Goal: Task Accomplishment & Management: Manage account settings

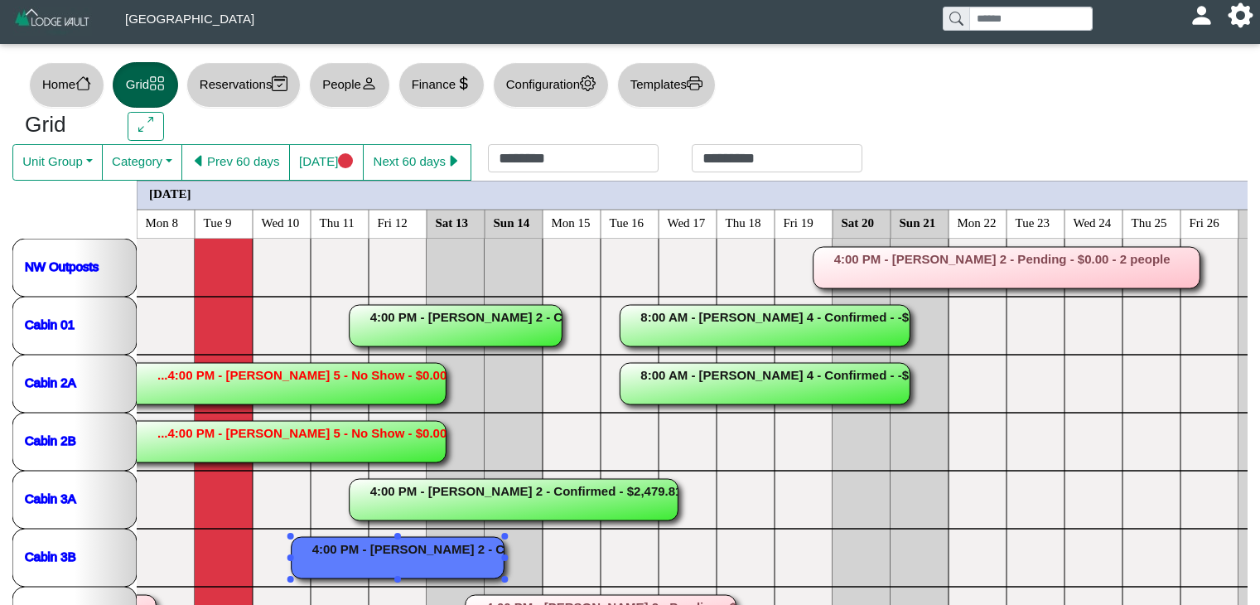
scroll to position [346, 0]
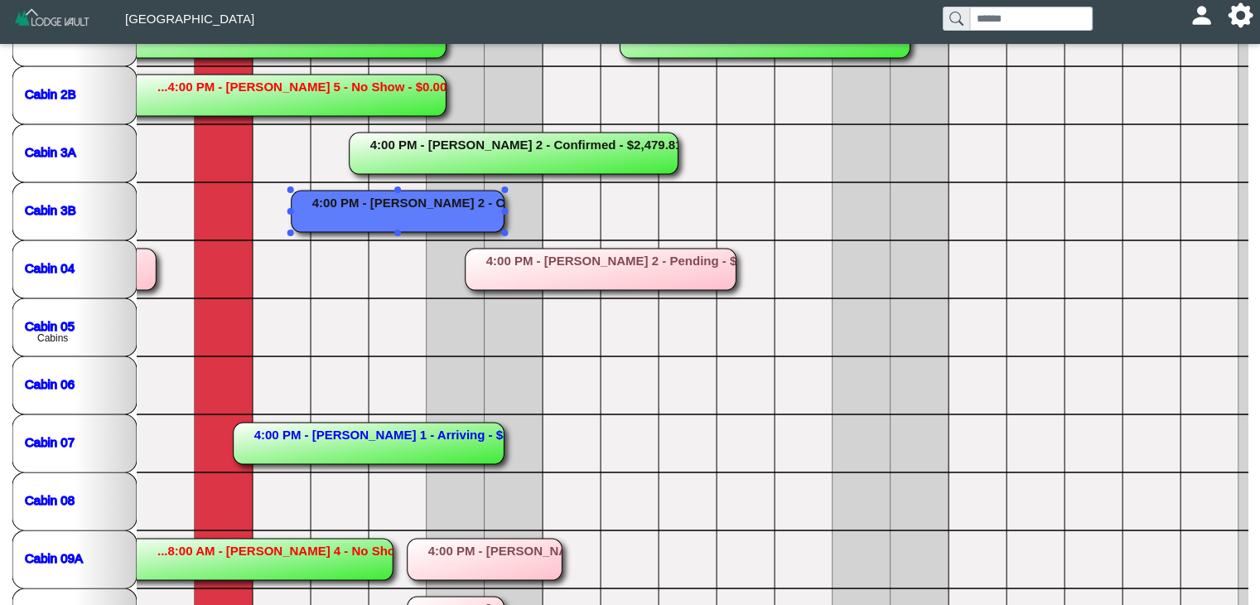
click at [311, 210] on rect at bounding box center [398, 211] width 213 height 41
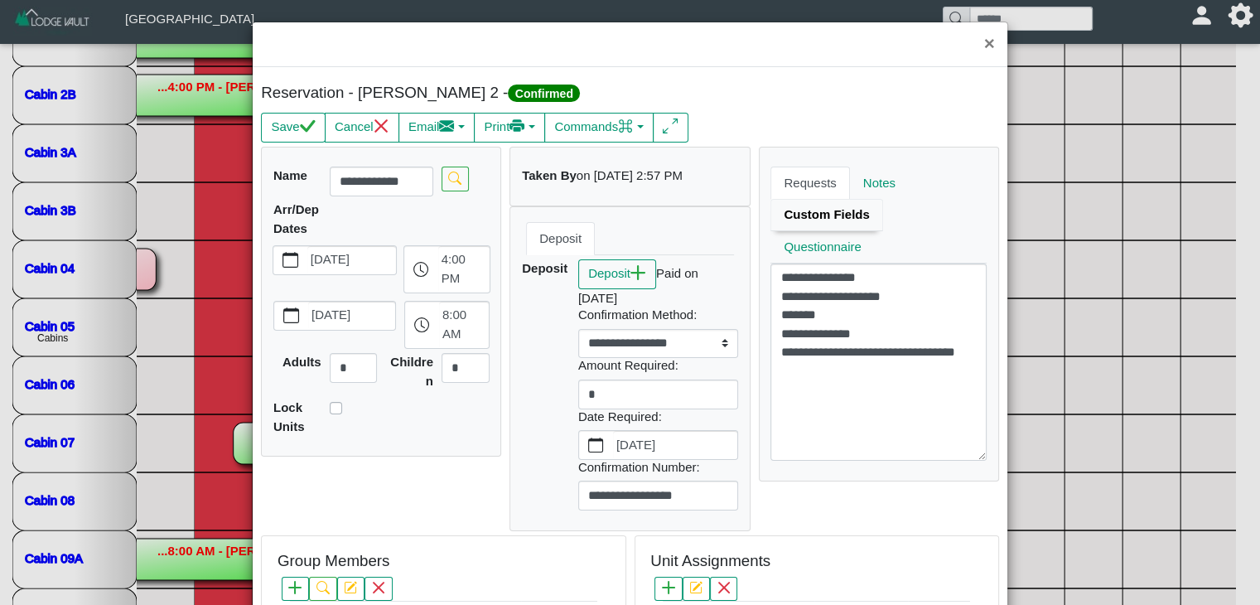
click at [829, 218] on link "Custom Fields" at bounding box center [826, 215] width 112 height 33
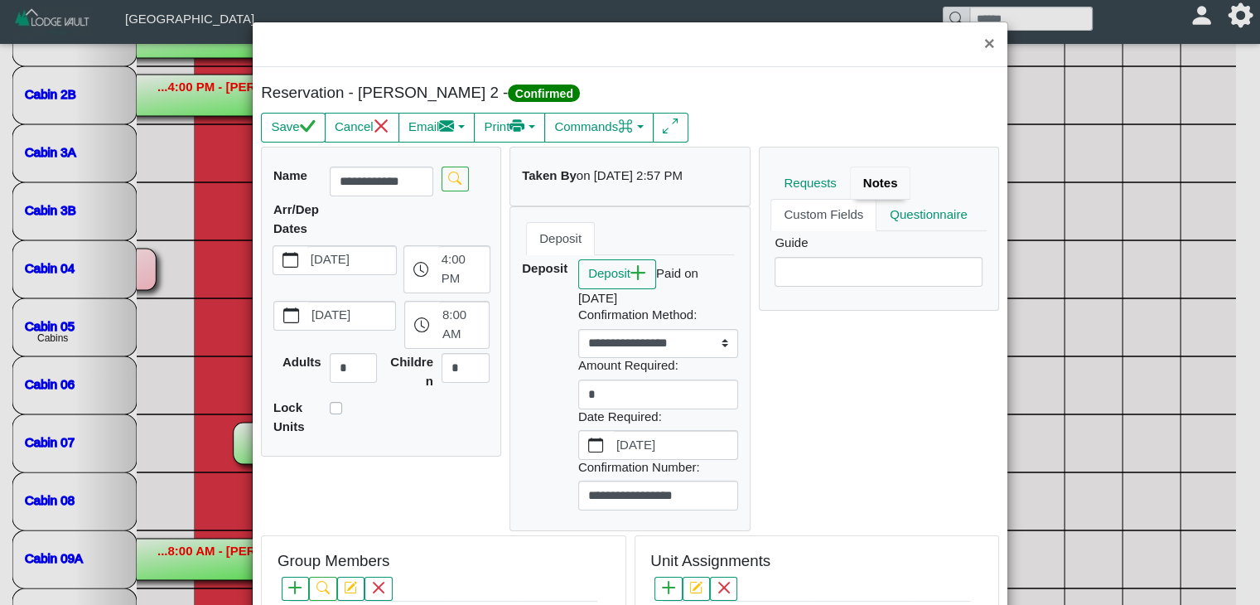
drag, startPoint x: 867, startPoint y: 161, endPoint x: 863, endPoint y: 170, distance: 10.0
click at [865, 168] on div "**********" at bounding box center [879, 228] width 239 height 163
click at [863, 170] on link "Notes" at bounding box center [880, 182] width 61 height 33
click at [797, 186] on link "Requests" at bounding box center [811, 182] width 83 height 33
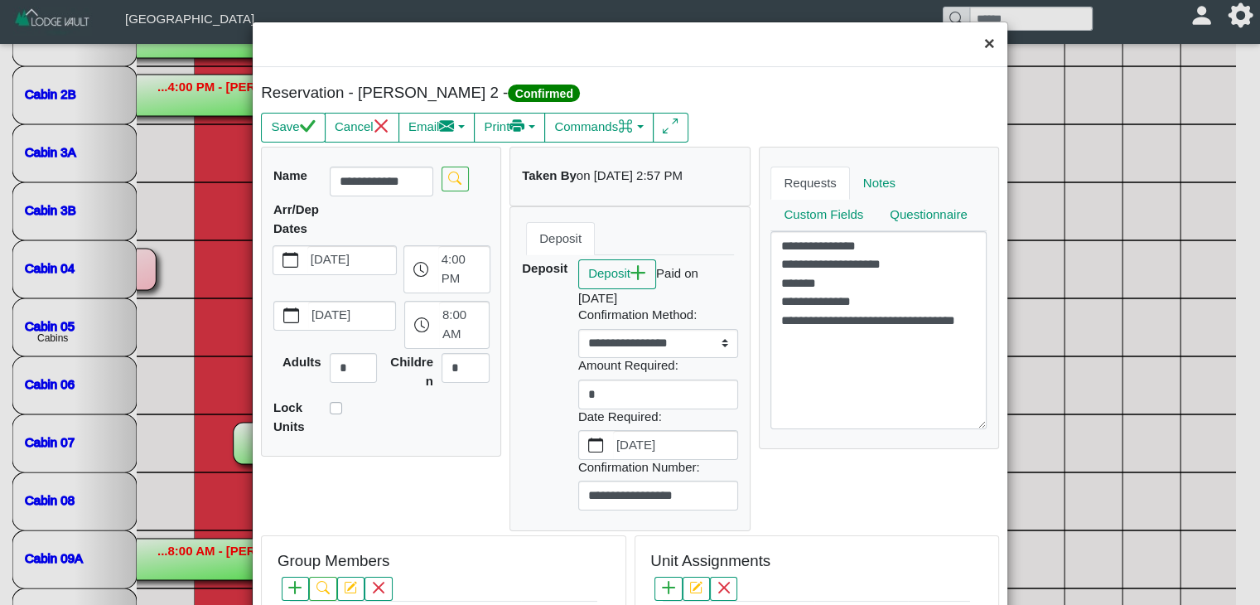
click at [972, 44] on button "×" at bounding box center [990, 44] width 36 height 44
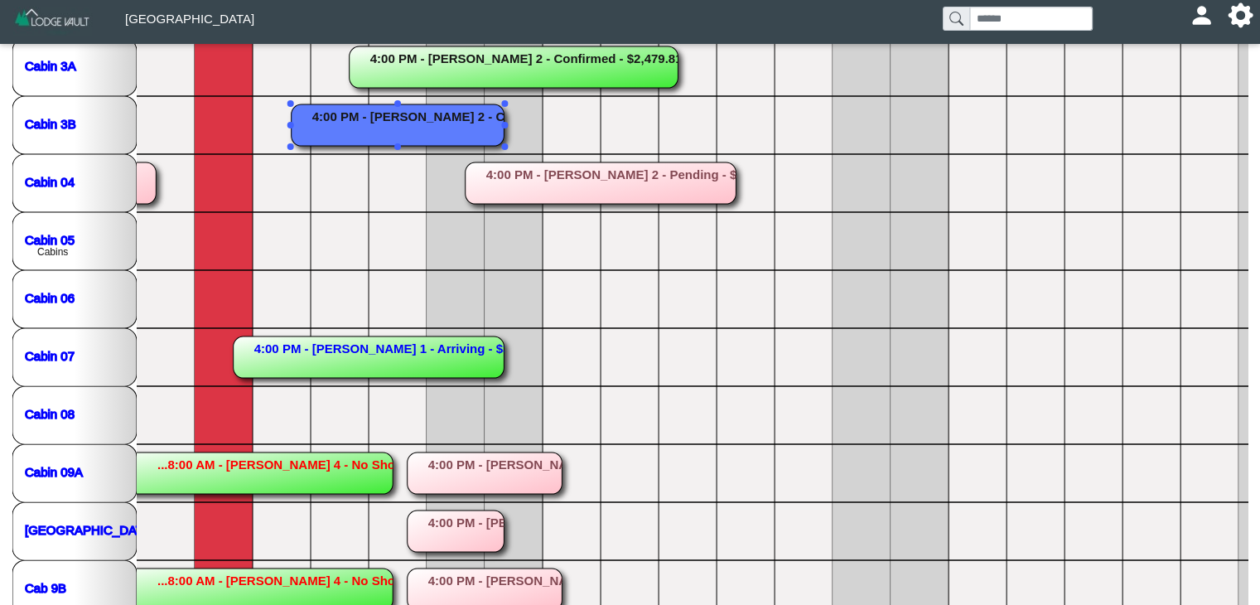
scroll to position [457, 0]
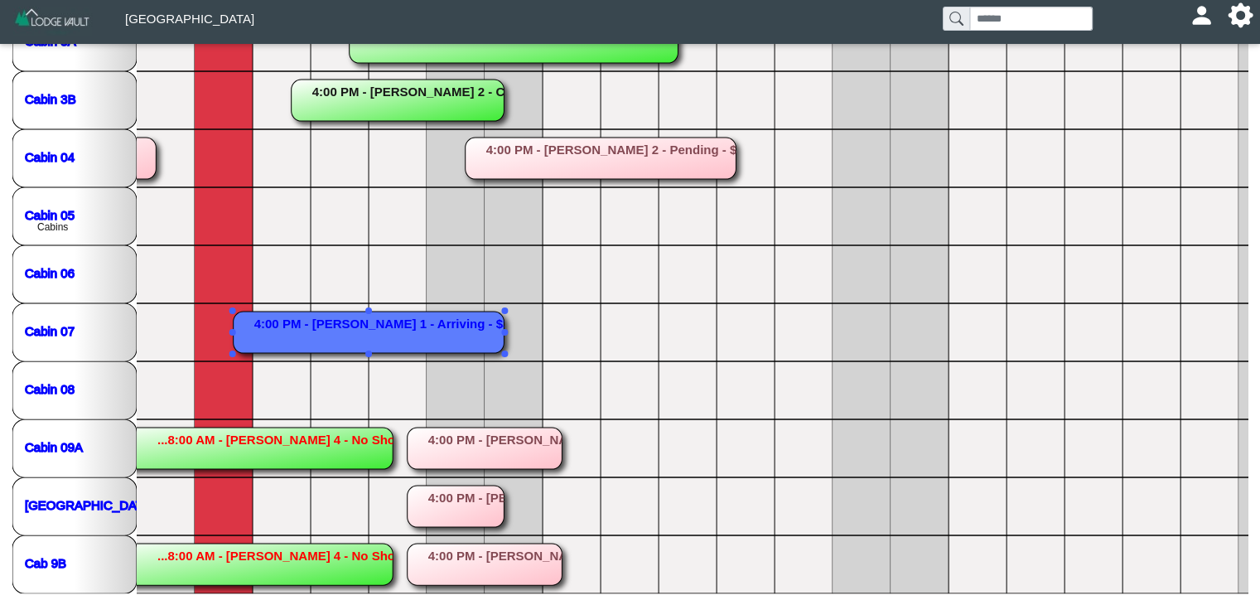
click at [388, 326] on rect at bounding box center [369, 331] width 271 height 41
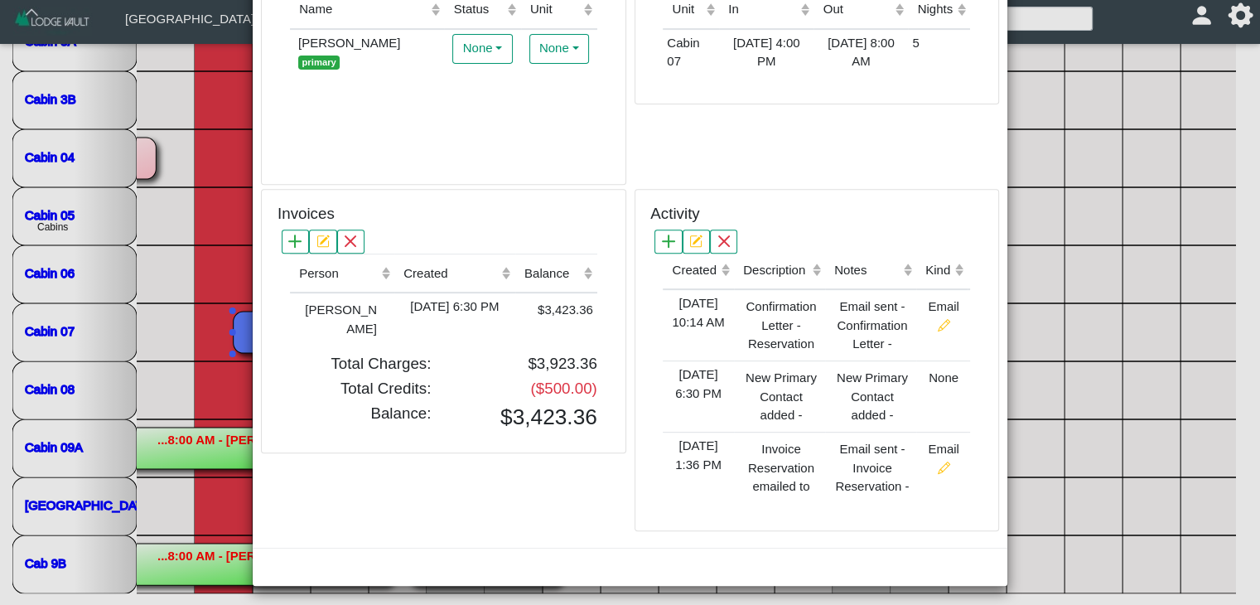
scroll to position [0, 0]
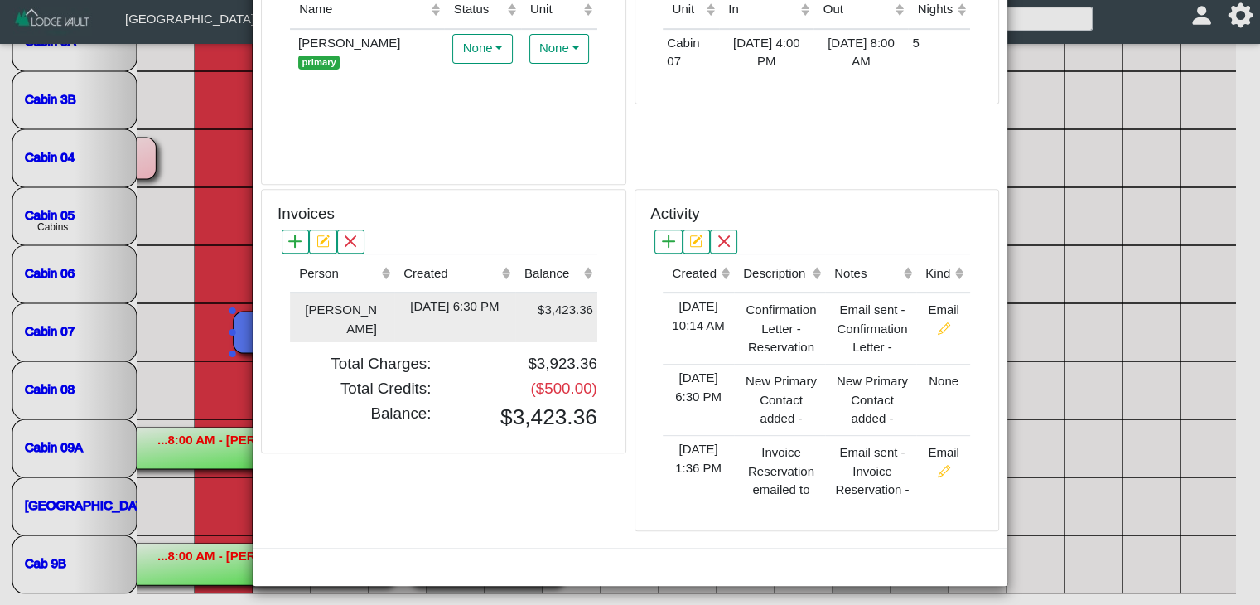
click at [402, 306] on div "[DATE] 6:30 PM" at bounding box center [454, 306] width 113 height 19
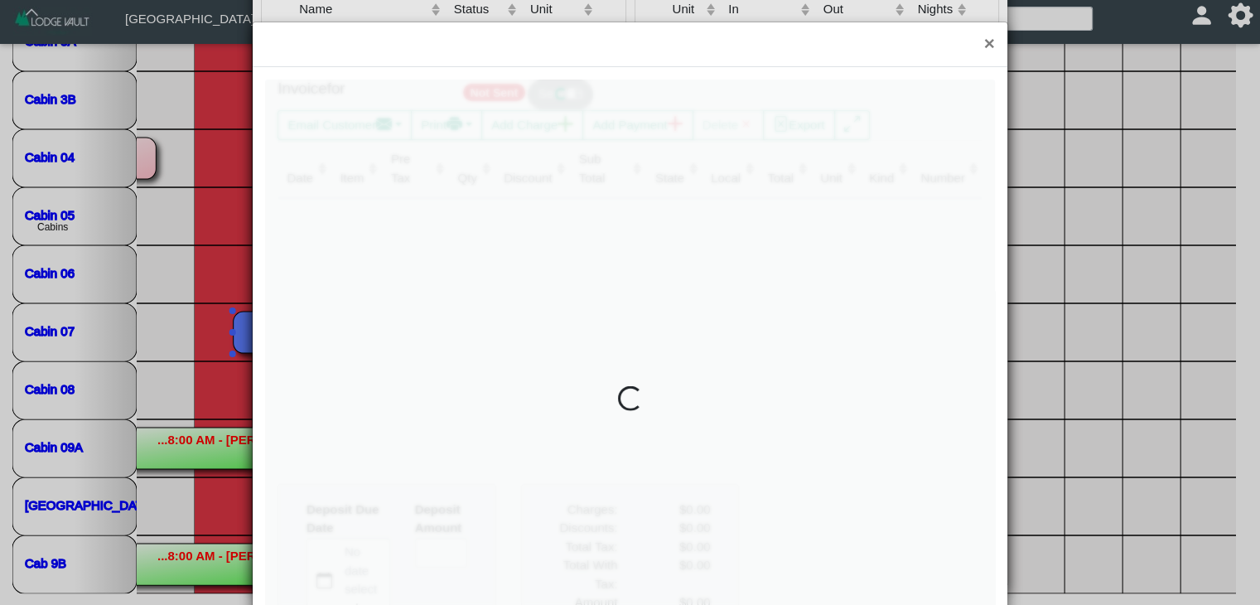
type input "*"
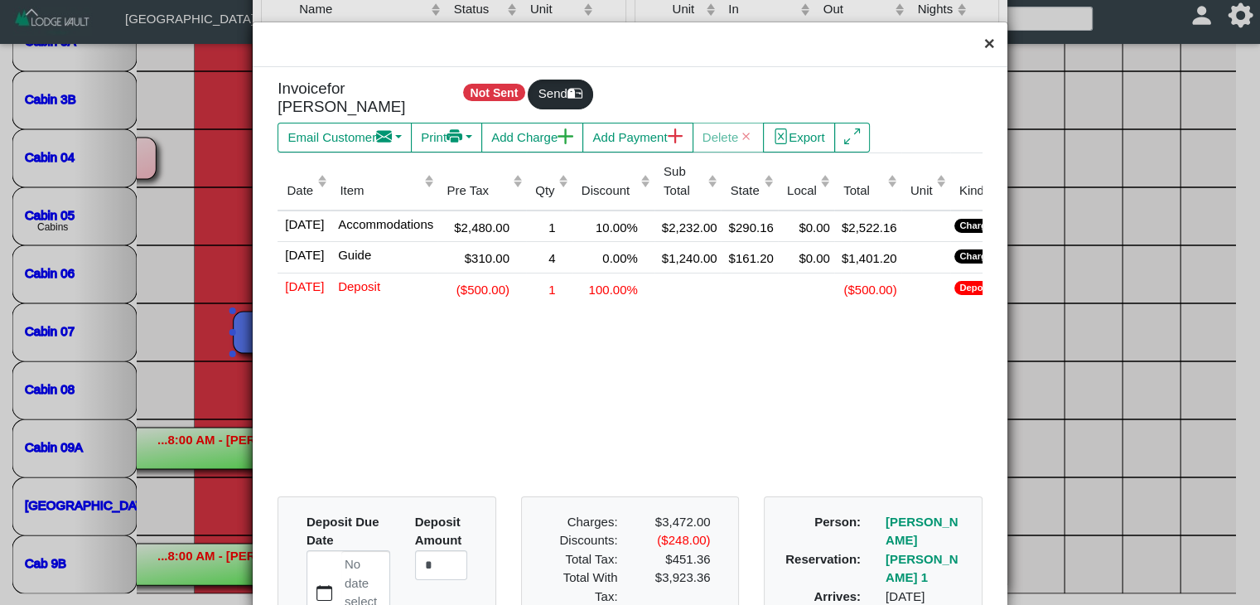
click at [974, 49] on button "×" at bounding box center [990, 44] width 36 height 44
